Goal: Find specific page/section: Find specific page/section

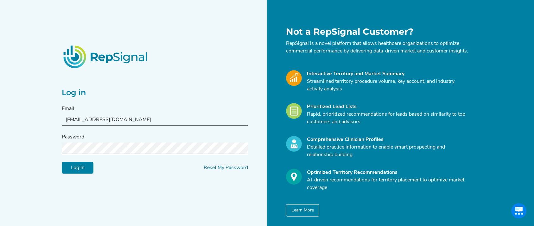
click at [76, 174] on input "Log in" at bounding box center [78, 168] width 32 height 12
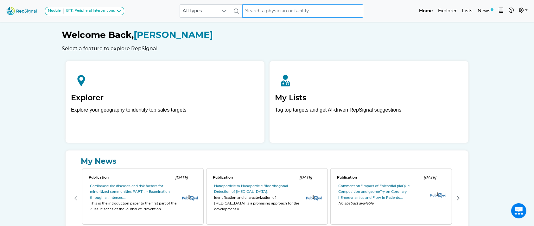
click at [294, 10] on input "text" at bounding box center [302, 10] width 121 height 13
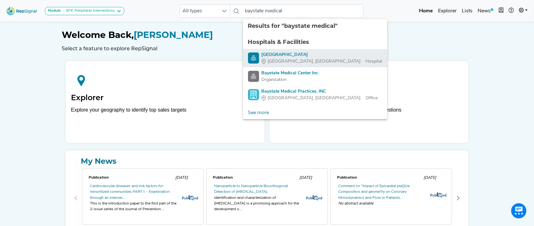
click at [294, 53] on div "[GEOGRAPHIC_DATA]" at bounding box center [322, 55] width 121 height 7
type input "[GEOGRAPHIC_DATA]"
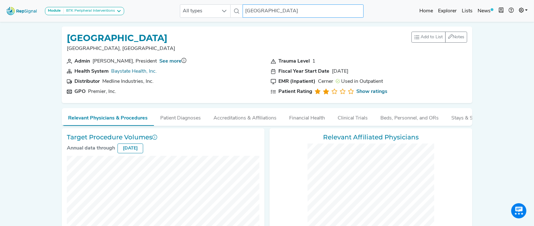
checkbox input "false"
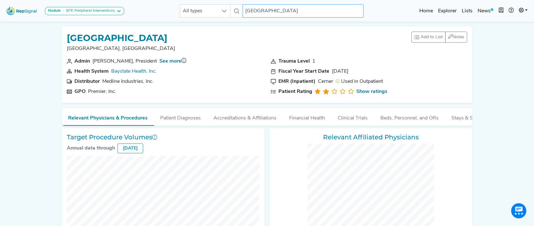
checkbox input "false"
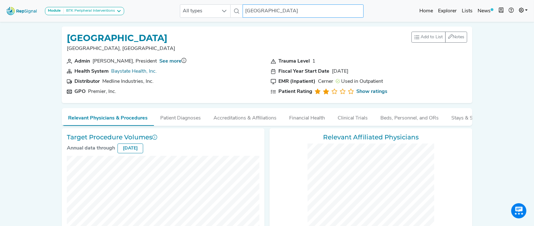
checkbox input "false"
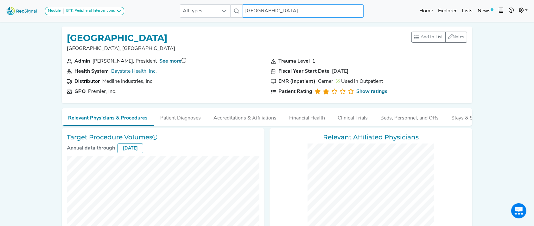
checkbox input "false"
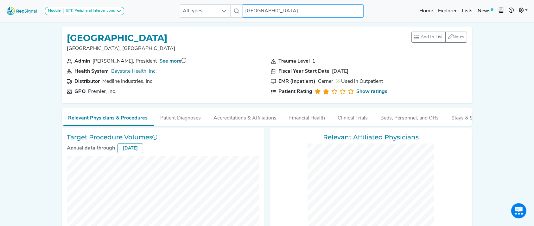
checkbox input "false"
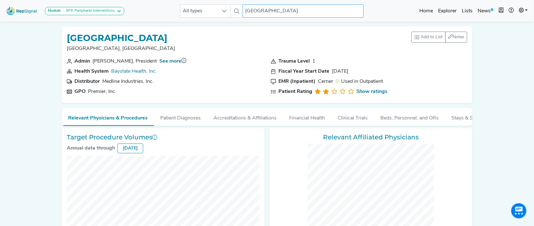
checkbox input "false"
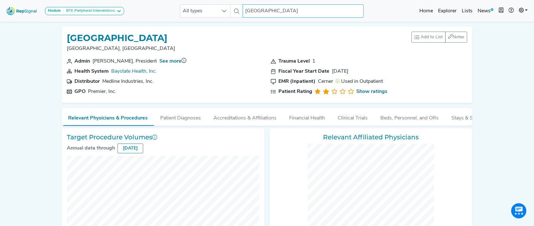
checkbox input "false"
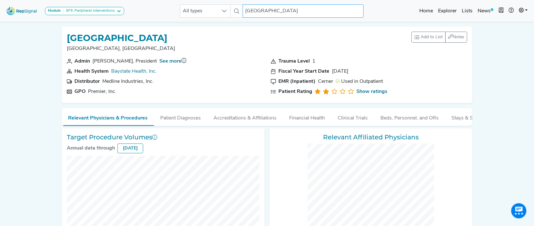
checkbox input "false"
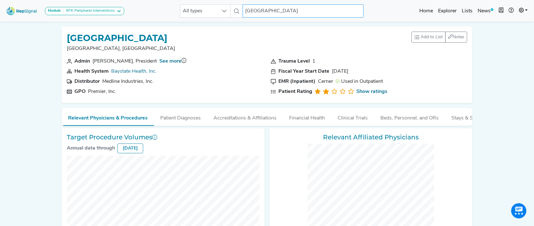
checkbox input "false"
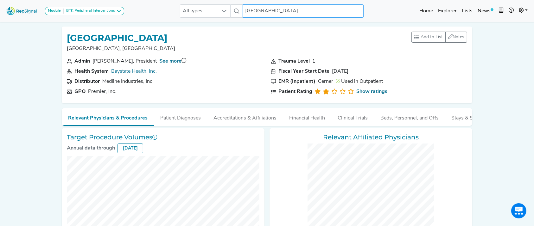
checkbox input "false"
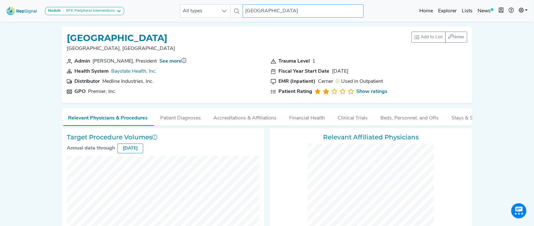
checkbox input "false"
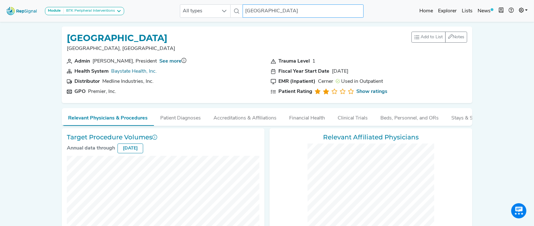
checkbox input "false"
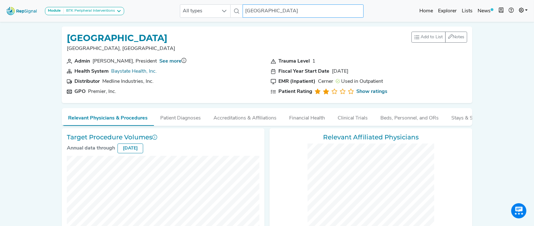
checkbox input "false"
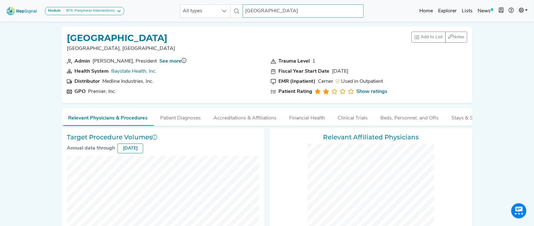
checkbox input "false"
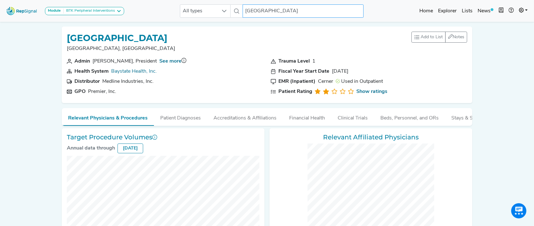
checkbox input "false"
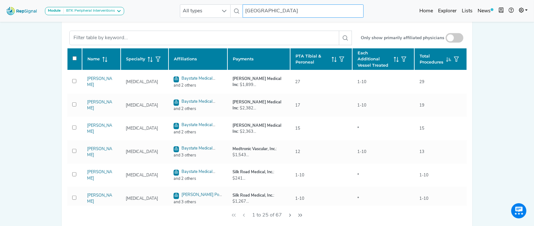
scroll to position [288, 0]
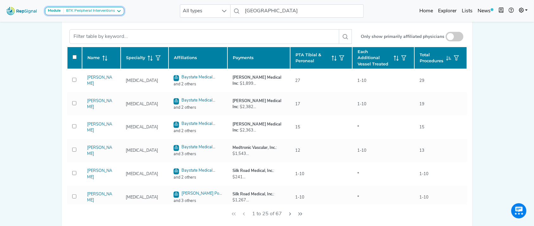
click at [106, 11] on div "BTK Peripheral Interventions" at bounding box center [89, 11] width 51 height 5
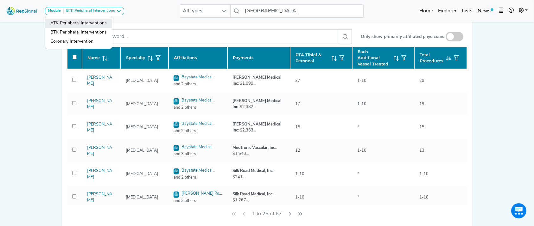
click at [95, 22] on link "ATK Peripheral Interventions" at bounding box center [78, 23] width 67 height 9
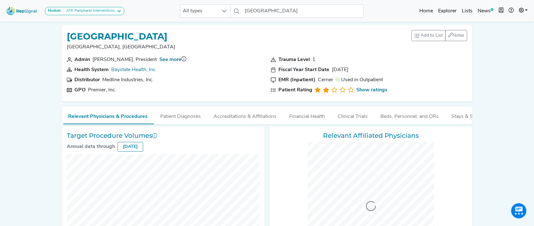
scroll to position [0, 0]
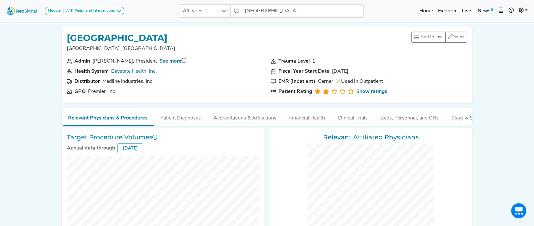
checkbox input "false"
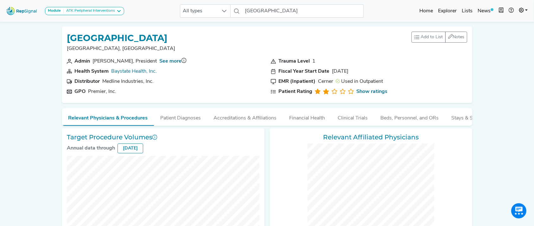
checkbox input "false"
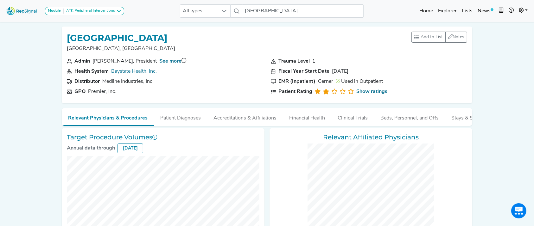
checkbox input "false"
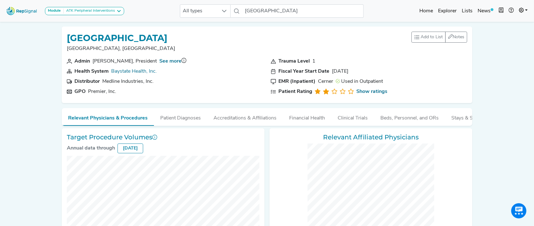
checkbox input "false"
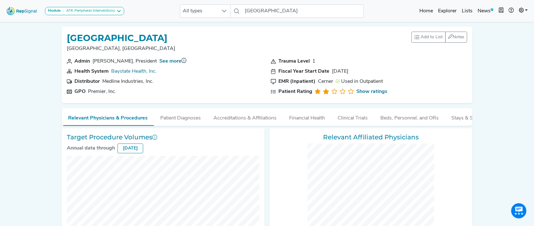
checkbox input "false"
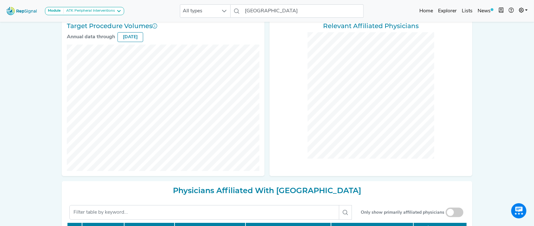
scroll to position [91, 0]
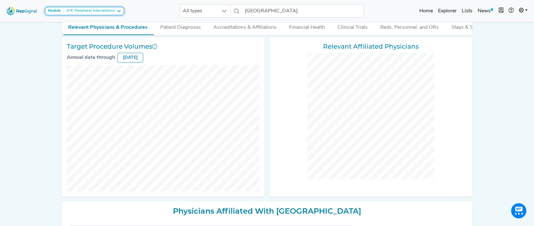
click at [104, 11] on div "ATK Peripheral Interventions" at bounding box center [89, 11] width 51 height 5
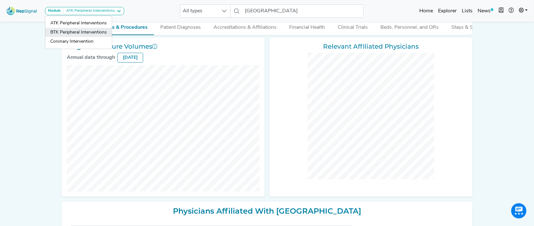
click at [90, 32] on link "BTK Peripheral Interventions" at bounding box center [78, 32] width 67 height 9
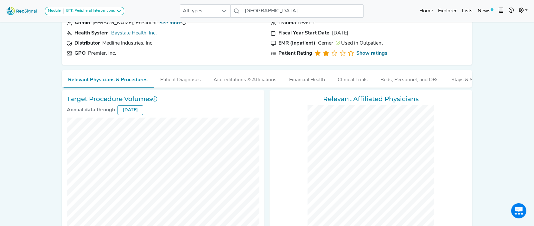
scroll to position [3, 0]
